Goal: Task Accomplishment & Management: Use online tool/utility

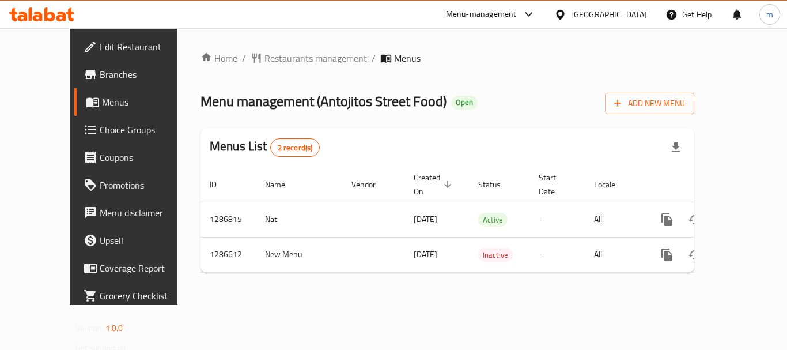
click at [80, 138] on link "Choice Groups" at bounding box center [137, 130] width 127 height 28
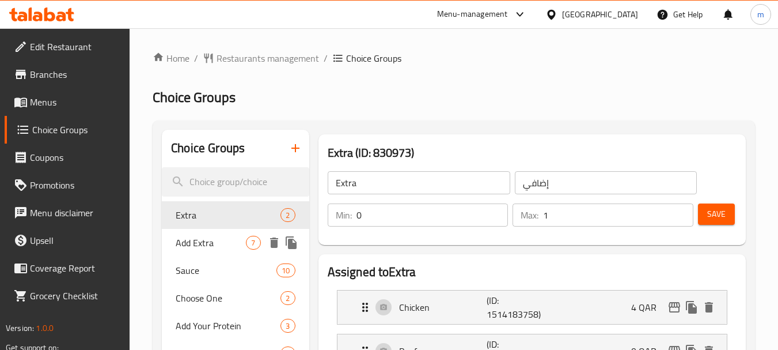
click at [213, 243] on span "Add Extra" at bounding box center [211, 243] width 70 height 14
type input "Add Extra"
type input "أضف مزيد"
type input "6"
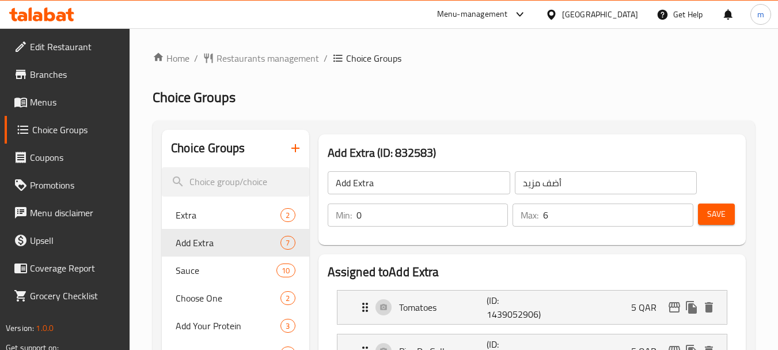
click at [45, 8] on icon at bounding box center [41, 14] width 65 height 14
